Goal: Task Accomplishment & Management: Use online tool/utility

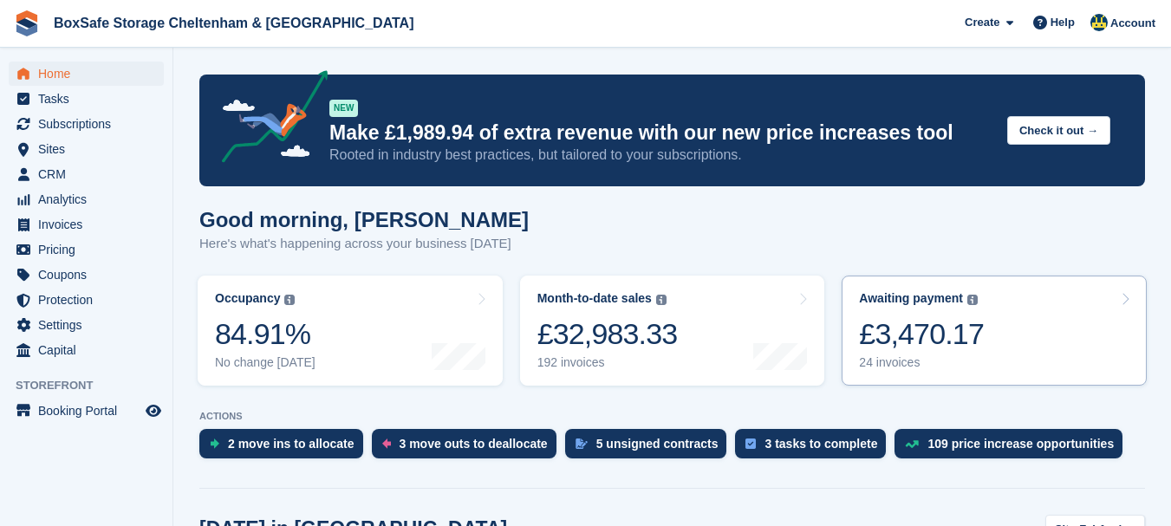
click at [928, 341] on div "£3,470.17" at bounding box center [921, 334] width 125 height 36
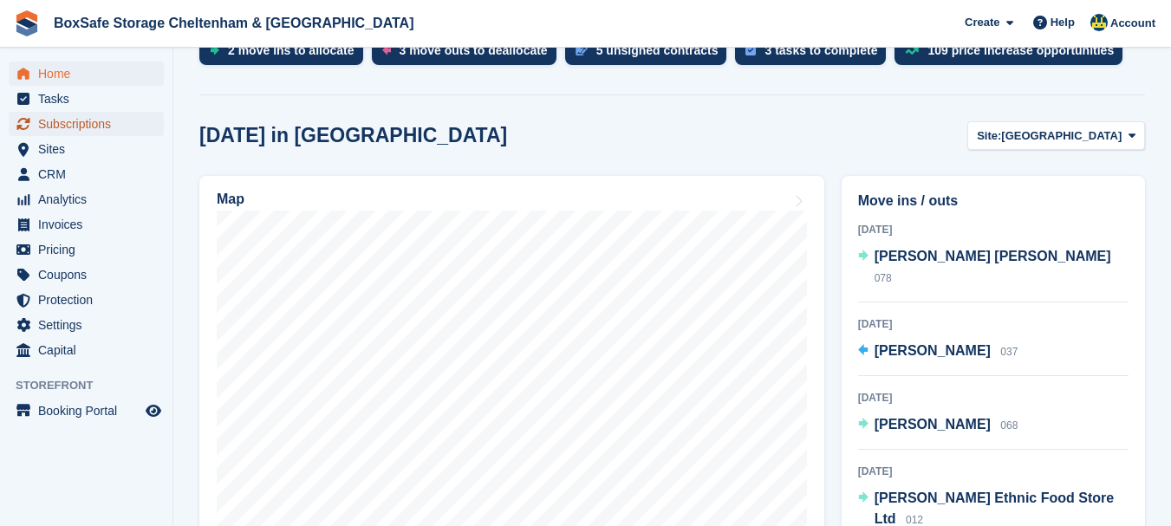
click at [92, 120] on span "Subscriptions" at bounding box center [90, 124] width 104 height 24
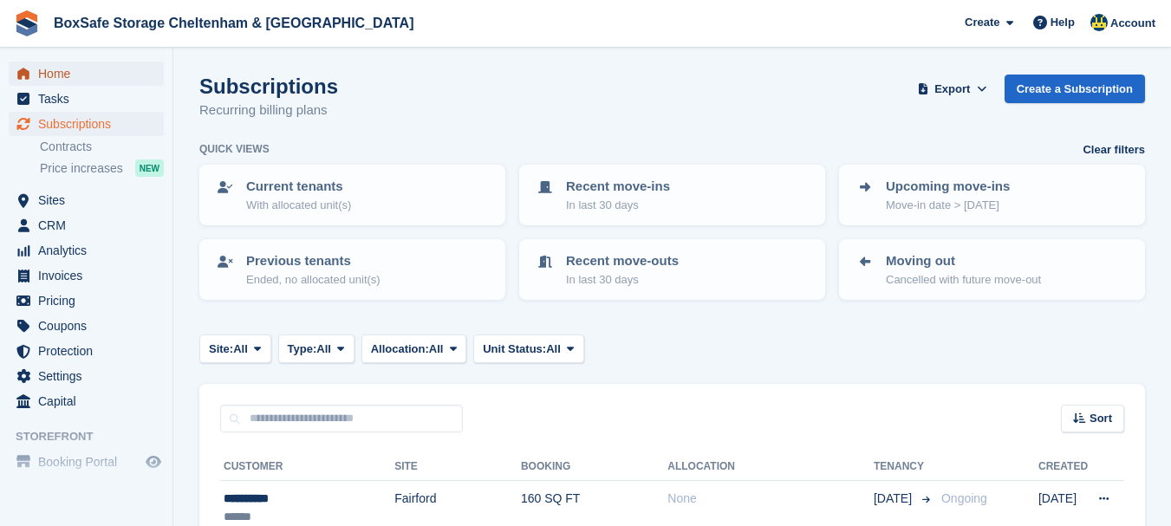
click at [101, 70] on span "Home" at bounding box center [90, 74] width 104 height 24
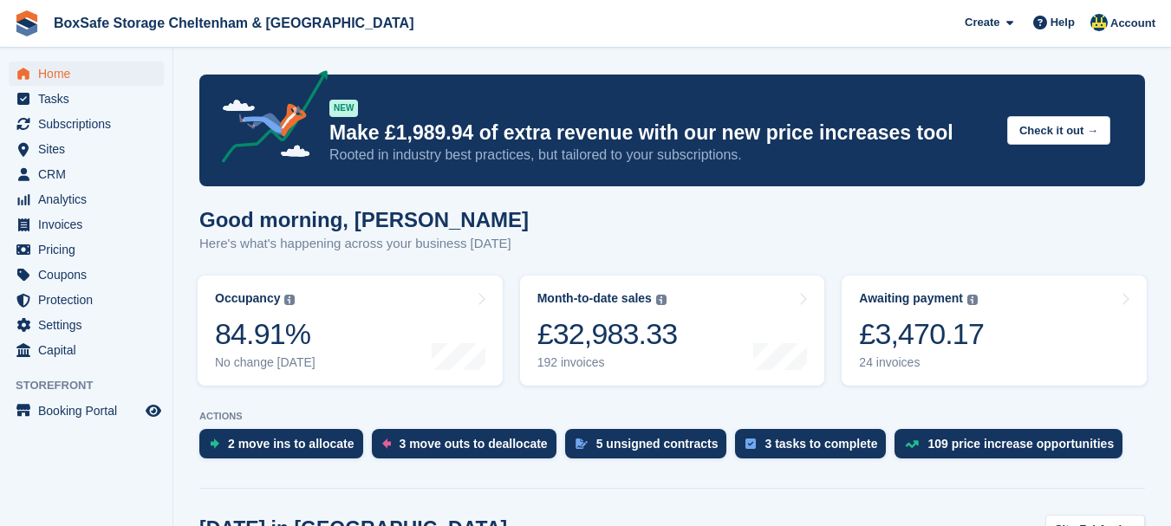
click at [970, 344] on div "£3,470.17" at bounding box center [921, 334] width 125 height 36
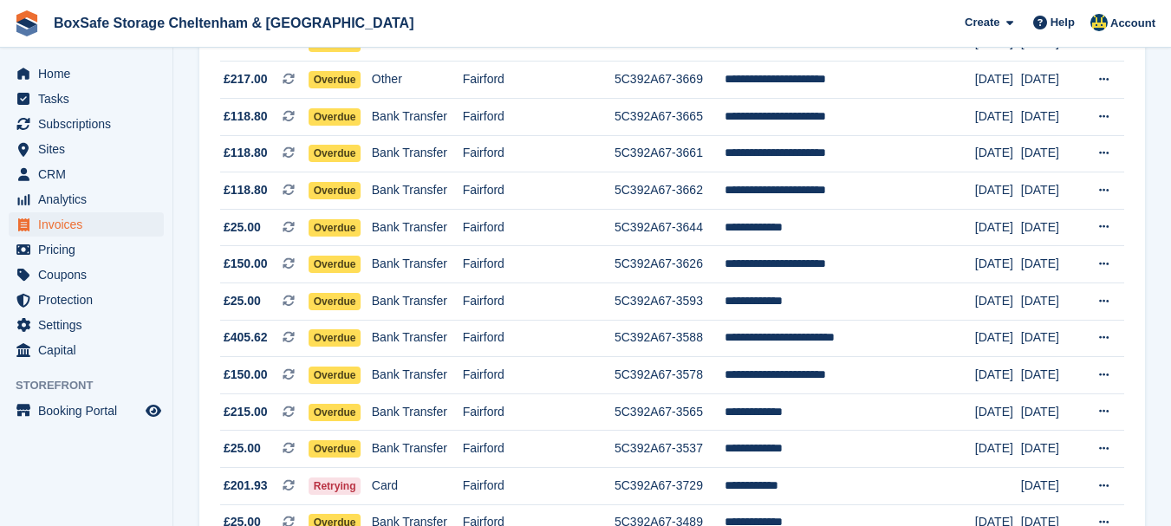
scroll to position [571, 0]
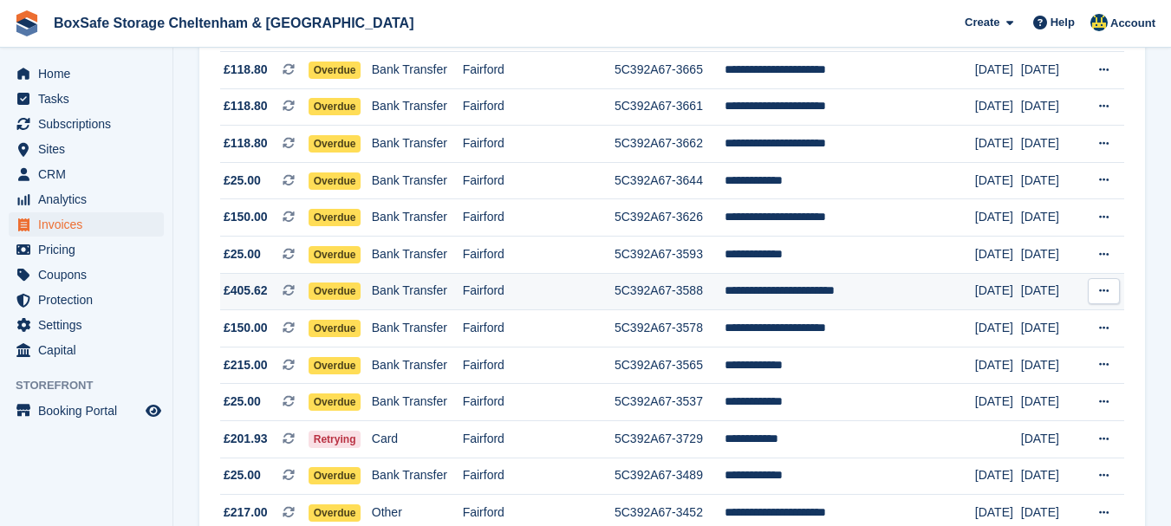
click at [786, 290] on td "**********" at bounding box center [850, 291] width 251 height 37
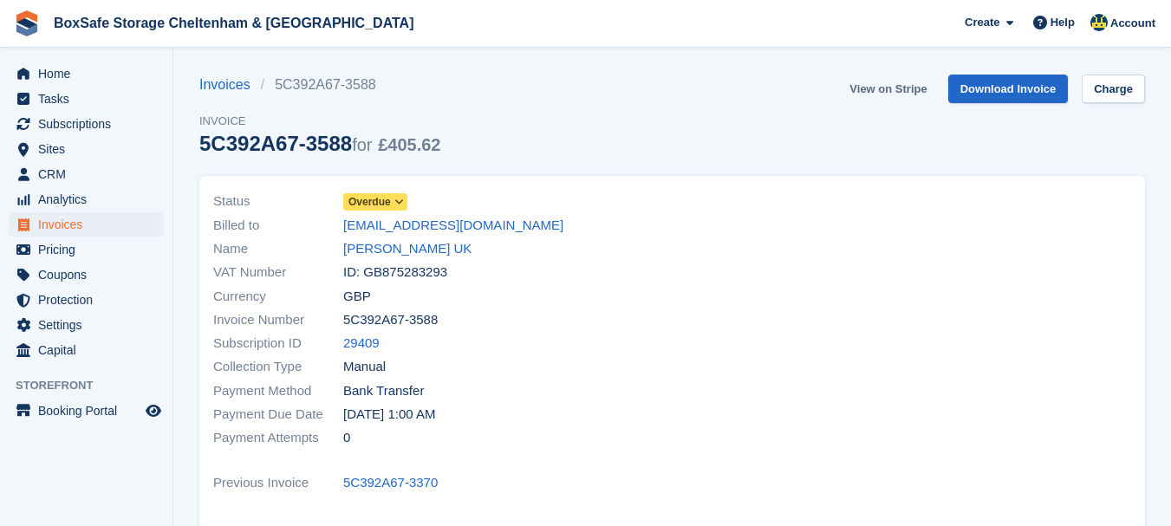
click at [923, 88] on link "View on Stripe" at bounding box center [888, 89] width 91 height 29
click at [108, 83] on span "Home" at bounding box center [90, 74] width 104 height 24
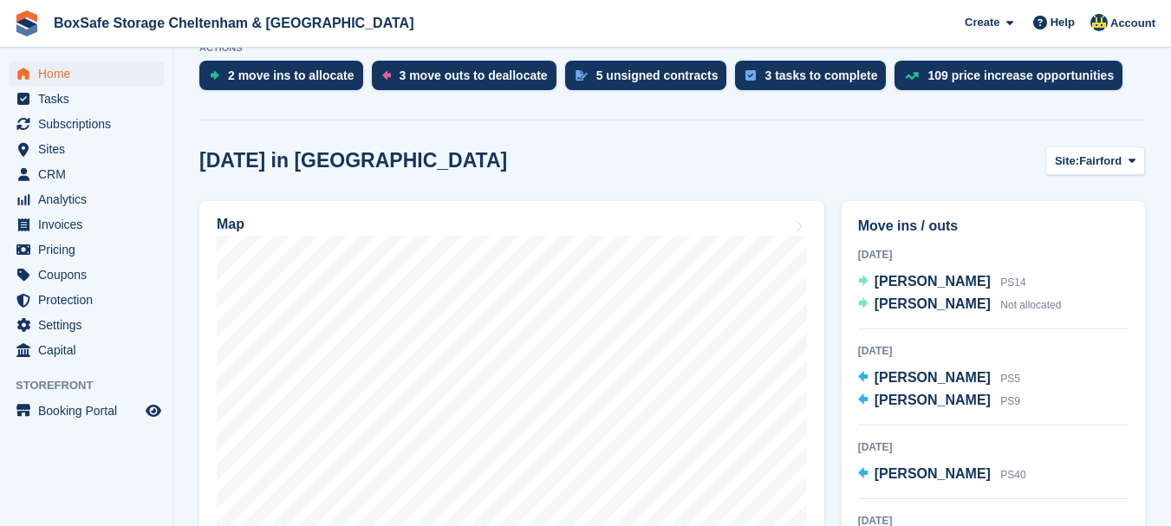
scroll to position [447, 0]
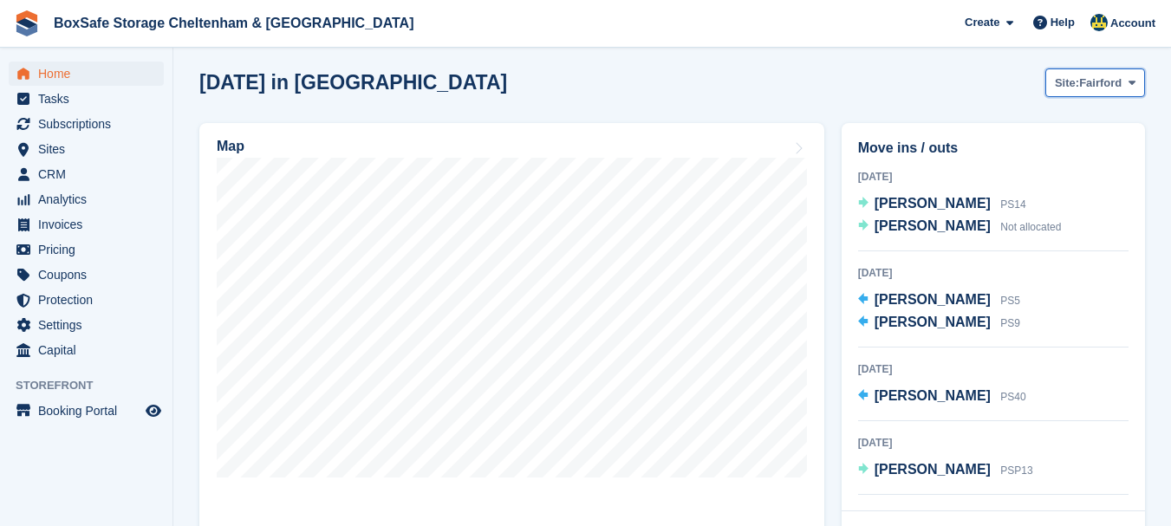
click at [1071, 88] on span "Site:" at bounding box center [1067, 83] width 24 height 17
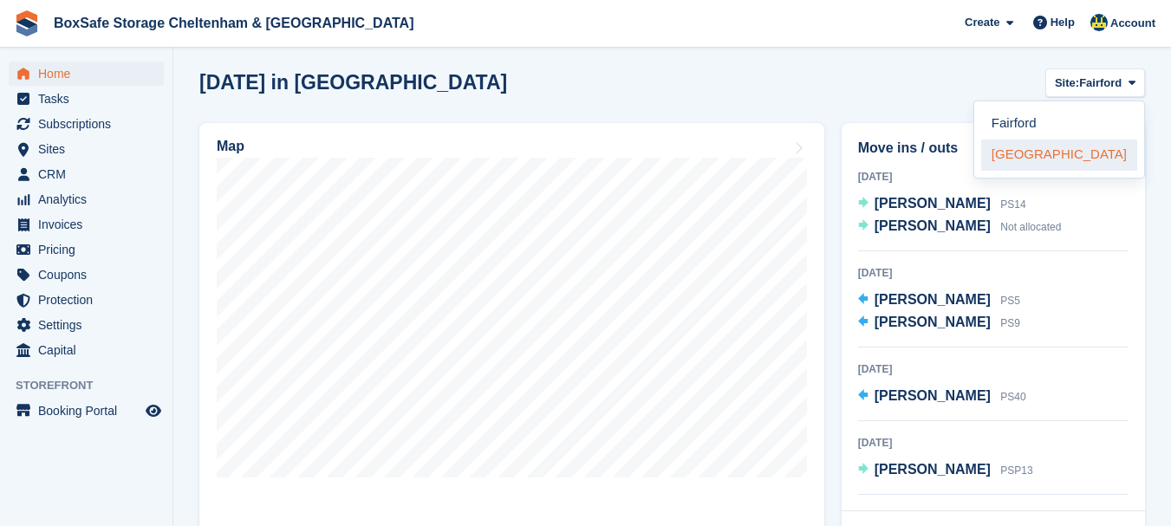
click at [1045, 147] on link "[GEOGRAPHIC_DATA]" at bounding box center [1059, 155] width 156 height 31
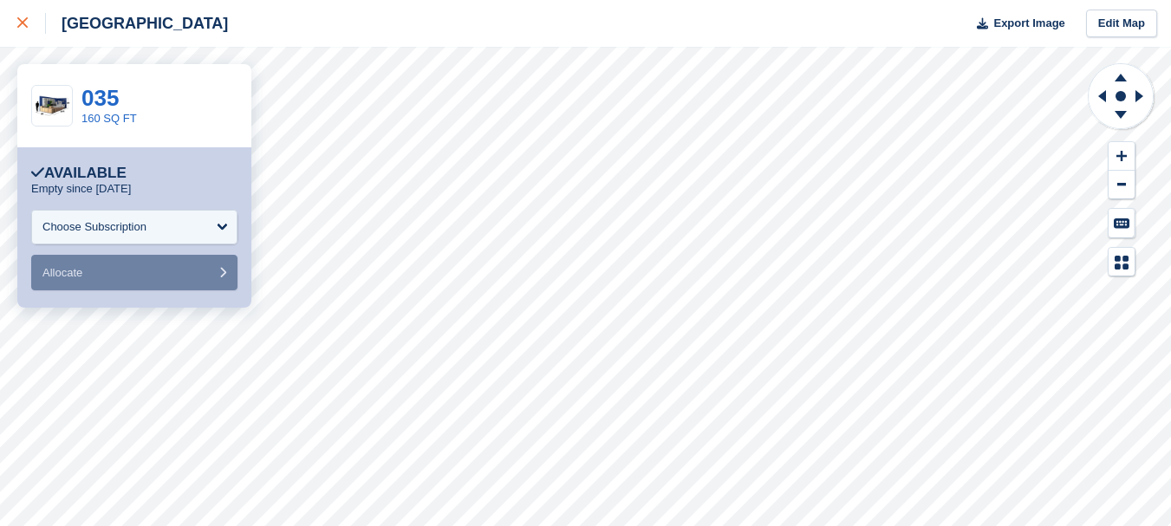
click at [24, 30] on div at bounding box center [31, 23] width 29 height 21
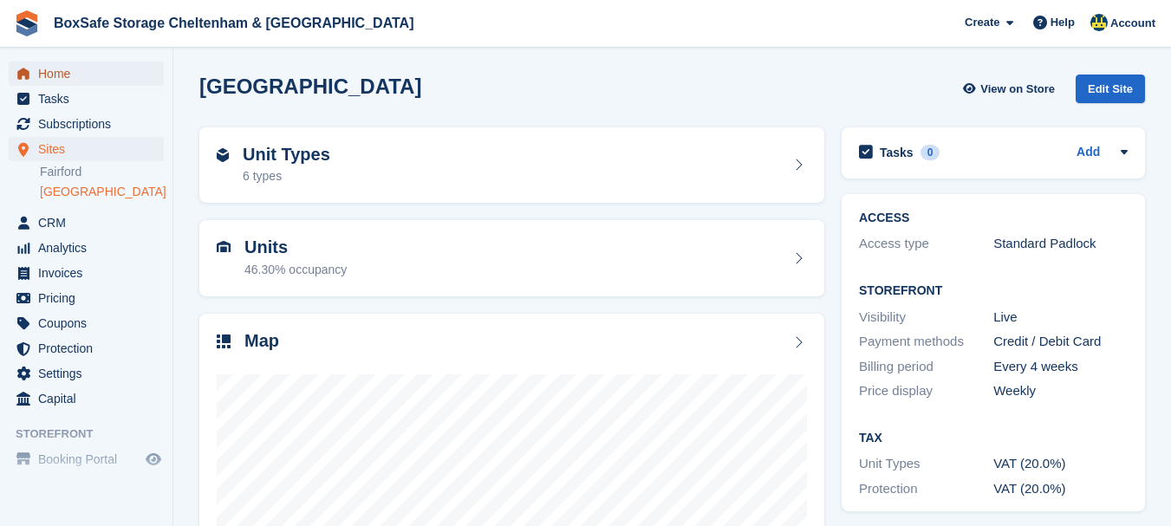
click at [51, 69] on span "Home" at bounding box center [90, 74] width 104 height 24
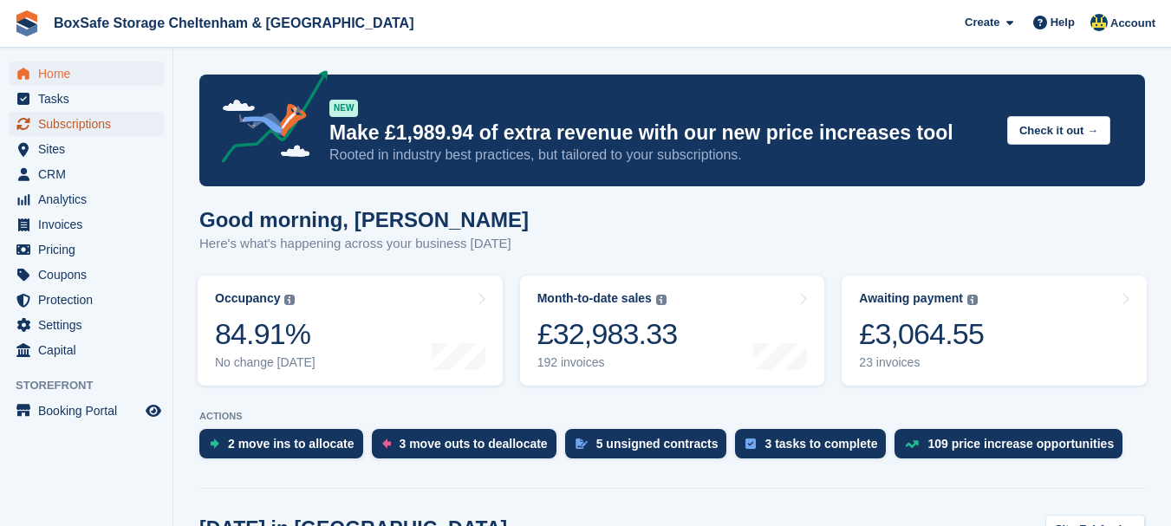
click at [81, 118] on span "Subscriptions" at bounding box center [90, 124] width 104 height 24
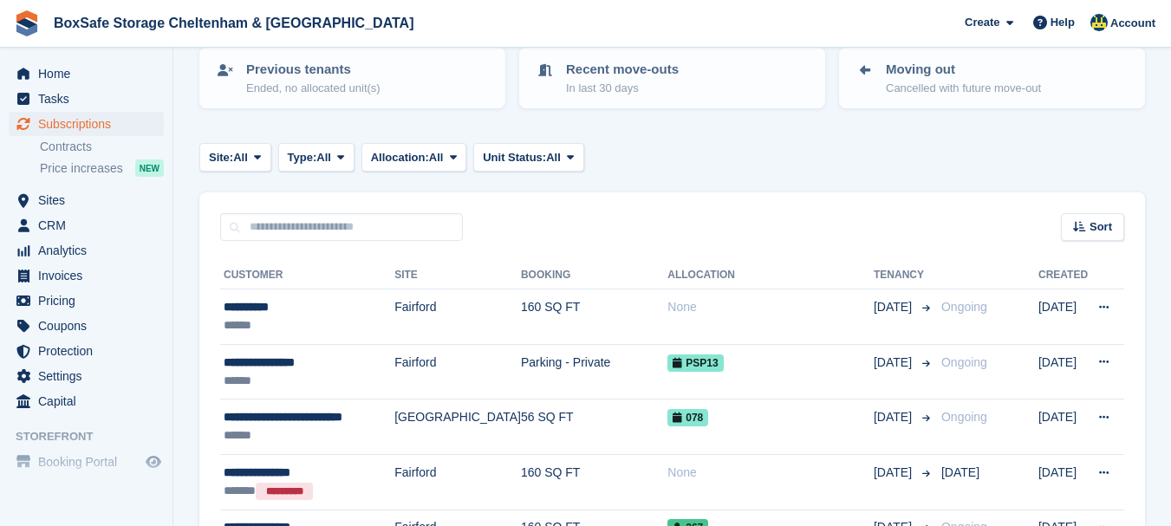
scroll to position [256, 0]
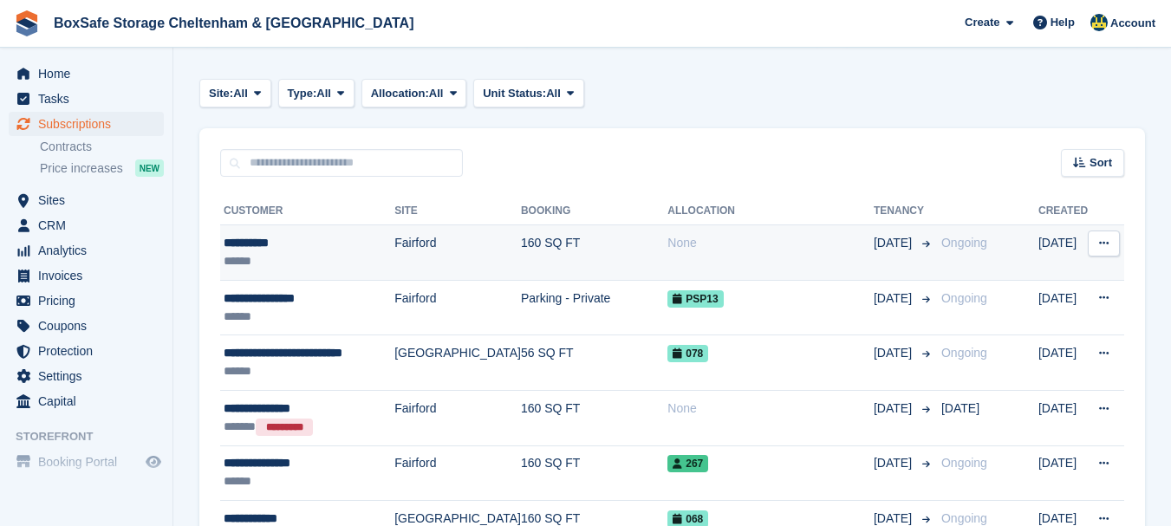
click at [238, 241] on div "**********" at bounding box center [309, 243] width 171 height 18
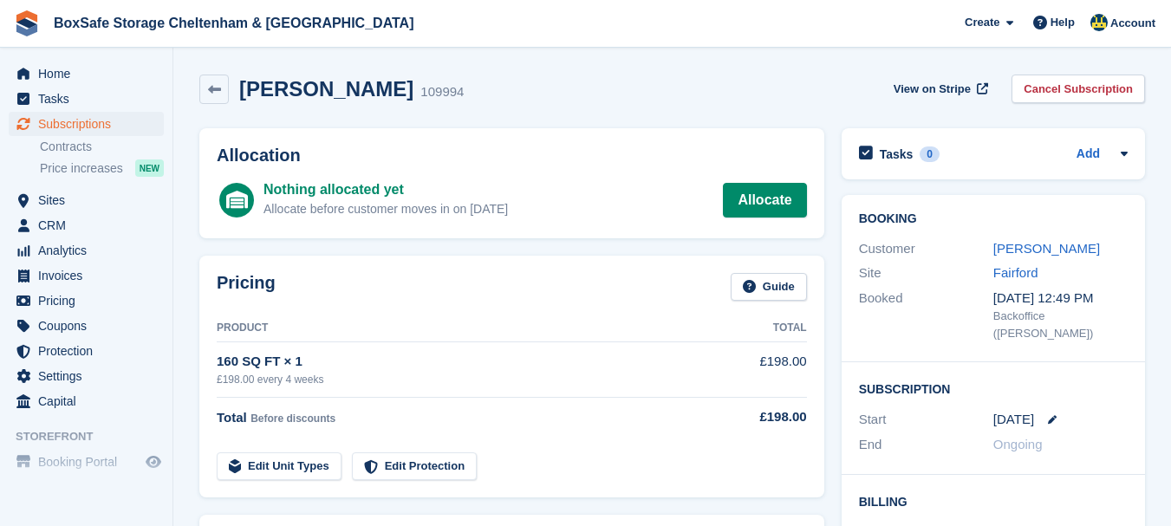
scroll to position [167, 0]
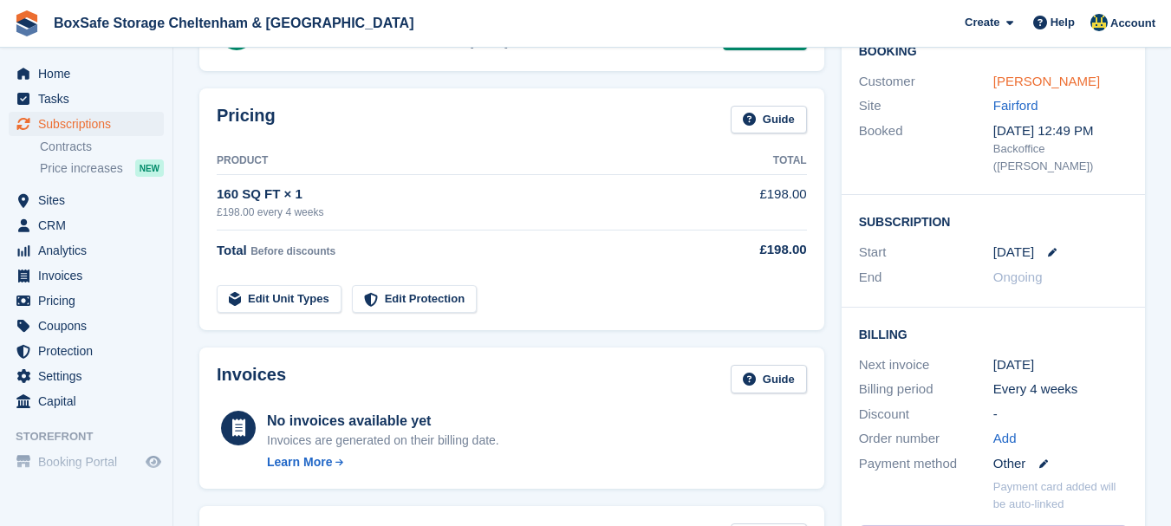
click at [1053, 85] on link "[PERSON_NAME]" at bounding box center [1047, 81] width 107 height 15
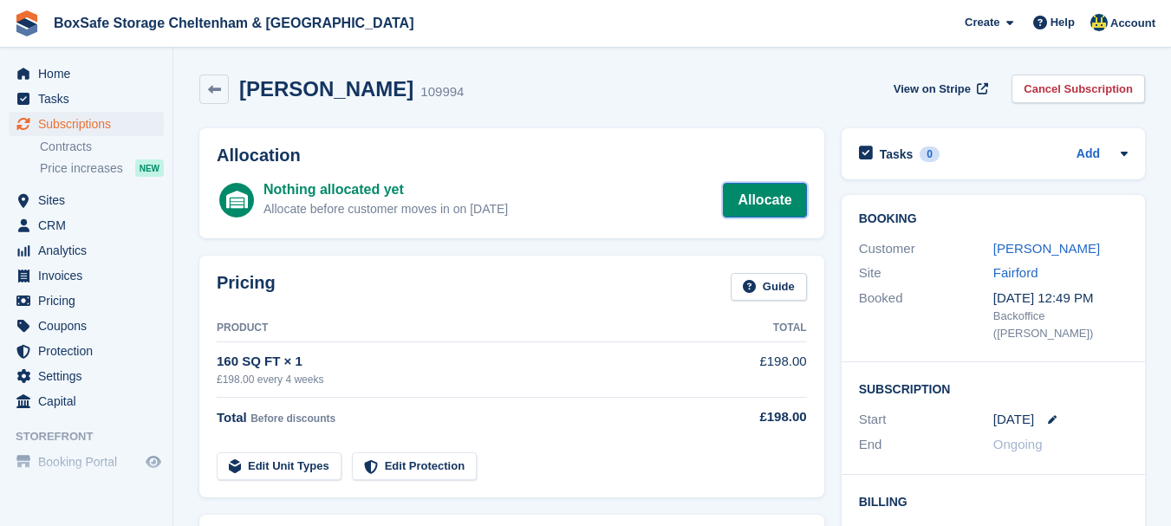
click at [755, 193] on link "Allocate" at bounding box center [764, 200] width 83 height 35
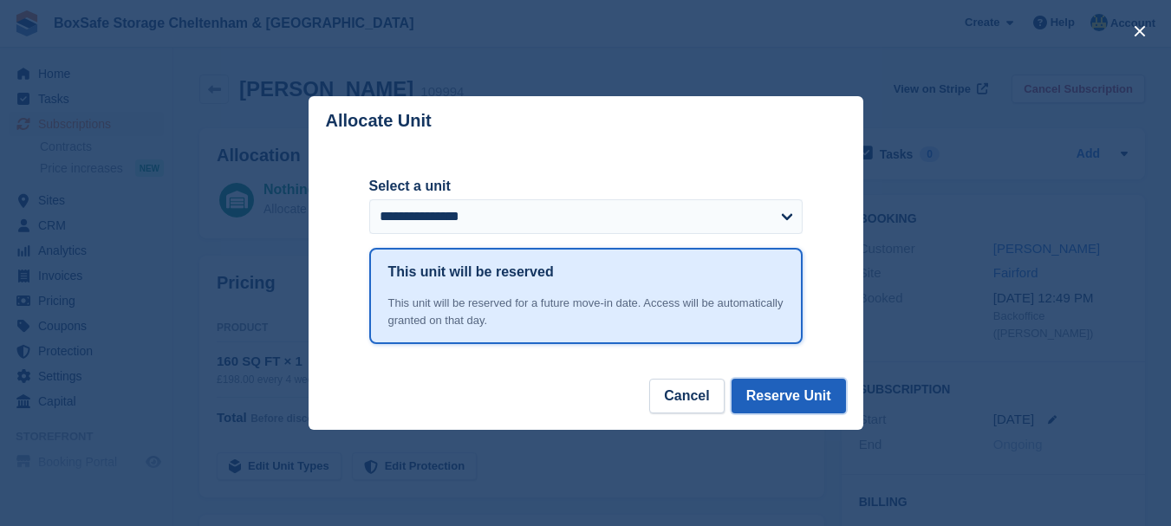
click at [804, 401] on button "Reserve Unit" at bounding box center [789, 396] width 114 height 35
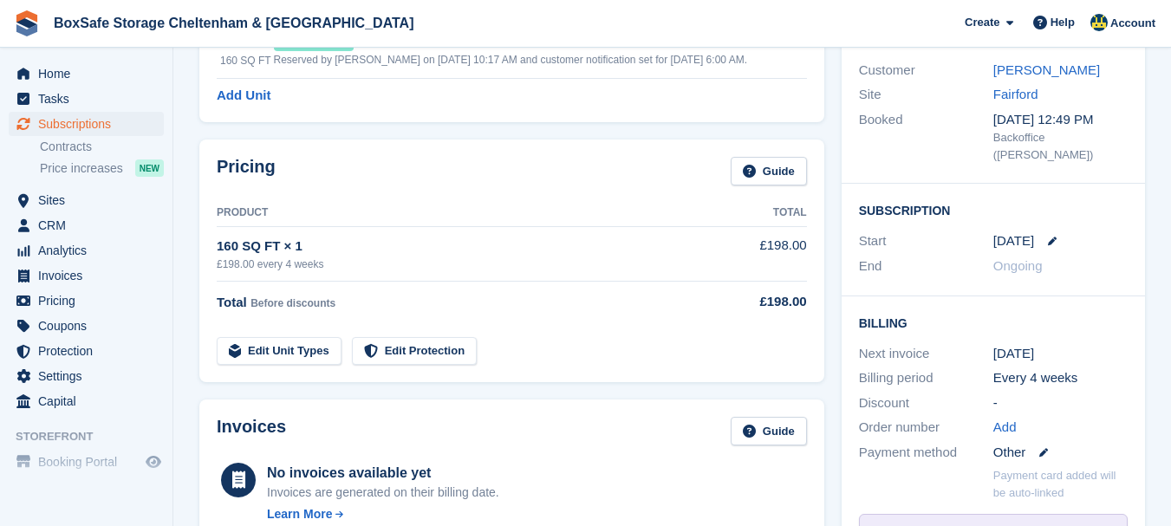
scroll to position [473, 0]
